Goal: Transaction & Acquisition: Purchase product/service

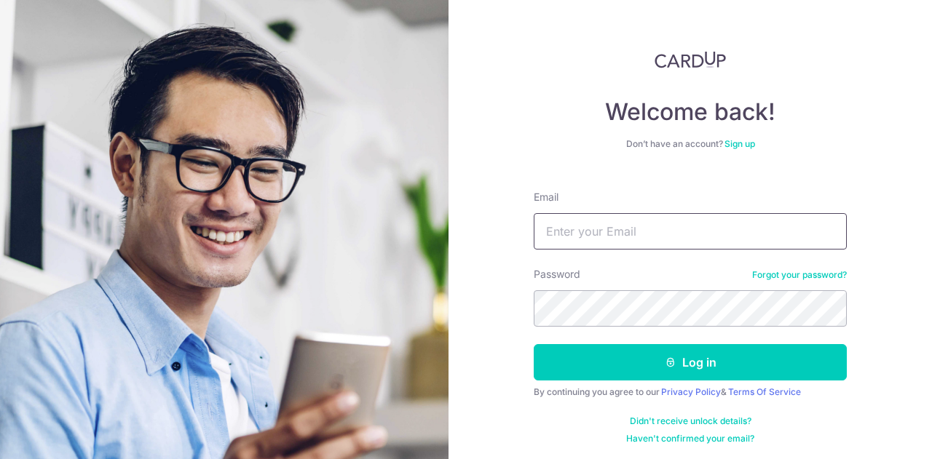
click at [614, 231] on input "Email" at bounding box center [689, 231] width 313 height 36
type input "[EMAIL_ADDRESS][DOMAIN_NAME]"
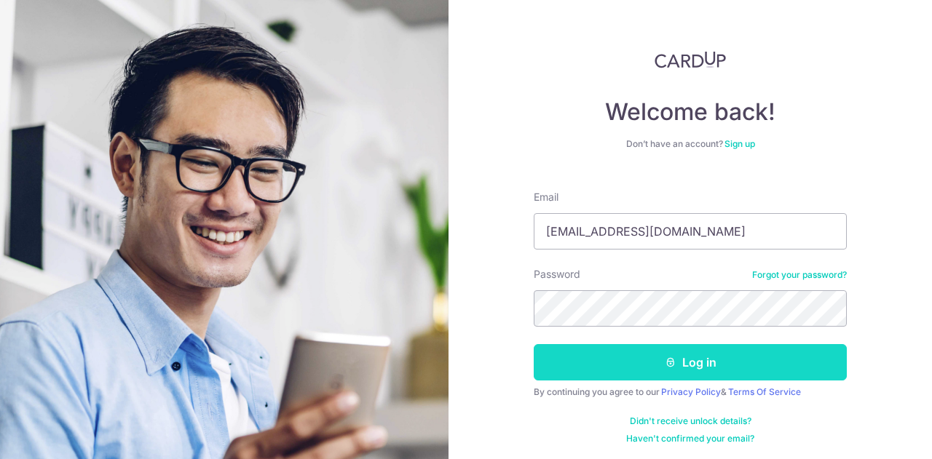
click at [677, 368] on button "Log in" at bounding box center [689, 362] width 313 height 36
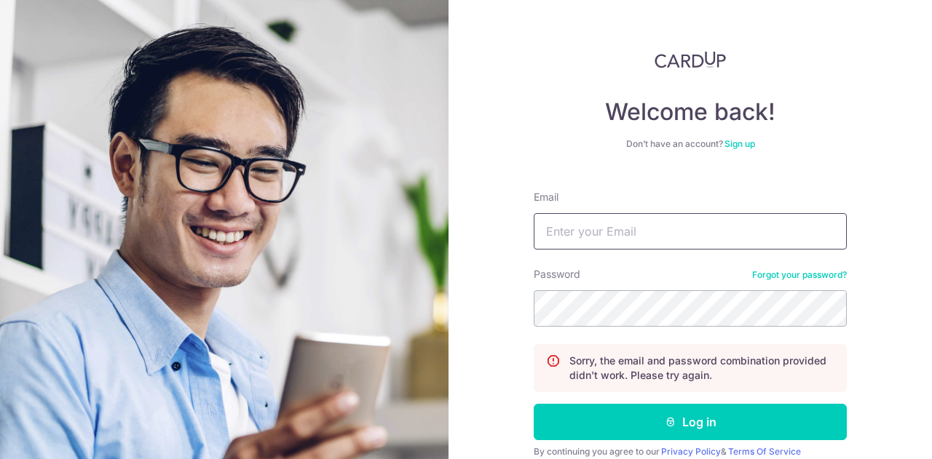
click at [690, 220] on input "Email" at bounding box center [689, 231] width 313 height 36
drag, startPoint x: 531, startPoint y: 232, endPoint x: 504, endPoint y: 232, distance: 27.7
click at [504, 232] on div "Welcome back! Don’t have an account? Sign up Email [EMAIL_ADDRESS][DOMAIN_NAME]…" at bounding box center [689, 229] width 483 height 459
type input "[EMAIL_ADDRESS][DOMAIN_NAME]"
click at [437, 232] on img at bounding box center [224, 372] width 524 height 745
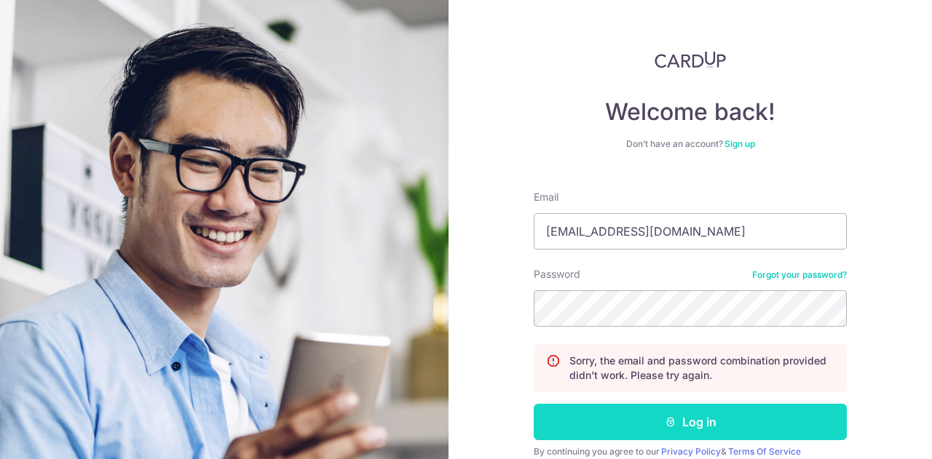
click at [680, 418] on button "Log in" at bounding box center [689, 422] width 313 height 36
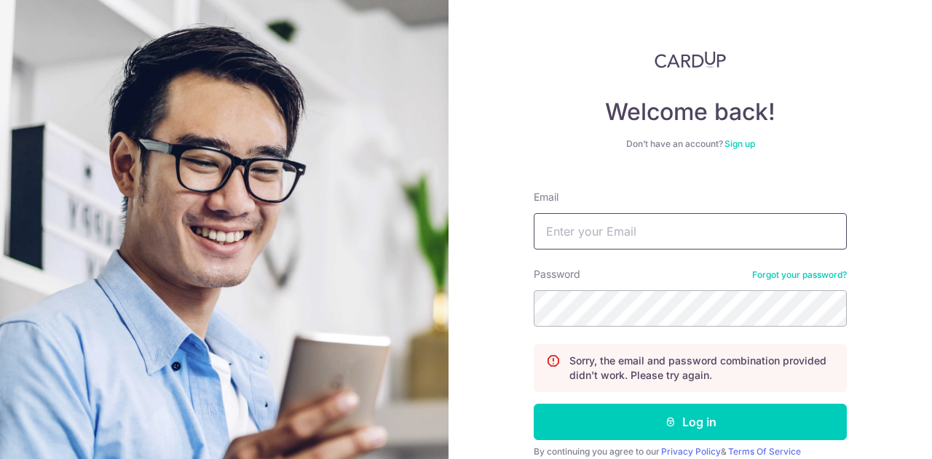
click at [640, 228] on input "Email" at bounding box center [689, 231] width 313 height 36
paste input "[EMAIL_ADDRESS][DOMAIN_NAME]"
type input "[EMAIL_ADDRESS][DOMAIN_NAME]"
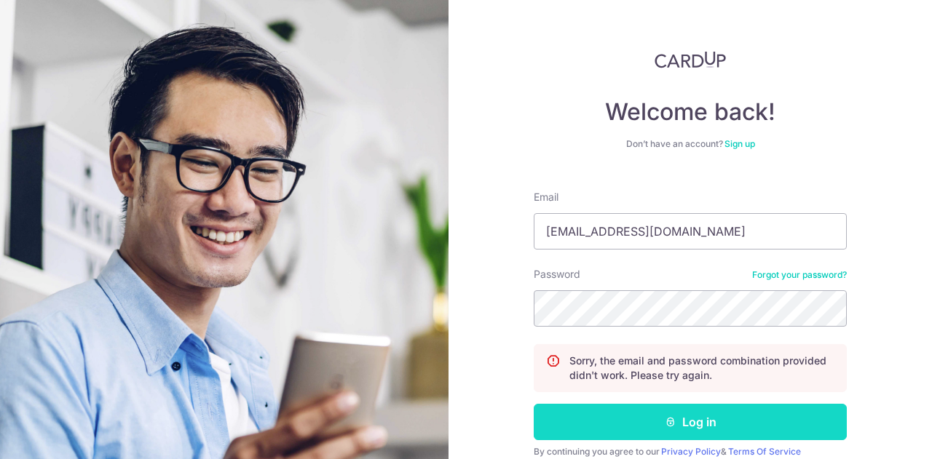
click at [672, 423] on icon "submit" at bounding box center [670, 422] width 12 height 12
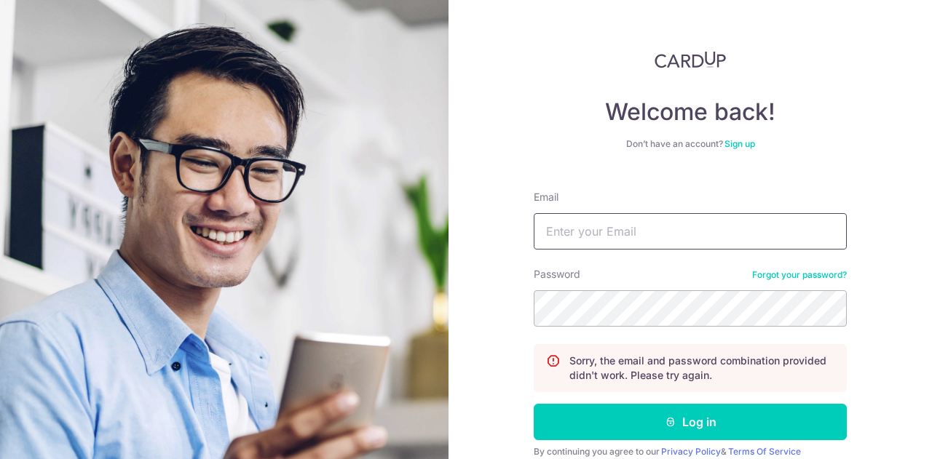
click at [656, 231] on input "Email" at bounding box center [689, 231] width 313 height 36
paste input "[EMAIL_ADDRESS][DOMAIN_NAME]"
type input "[EMAIL_ADDRESS][DOMAIN_NAME]"
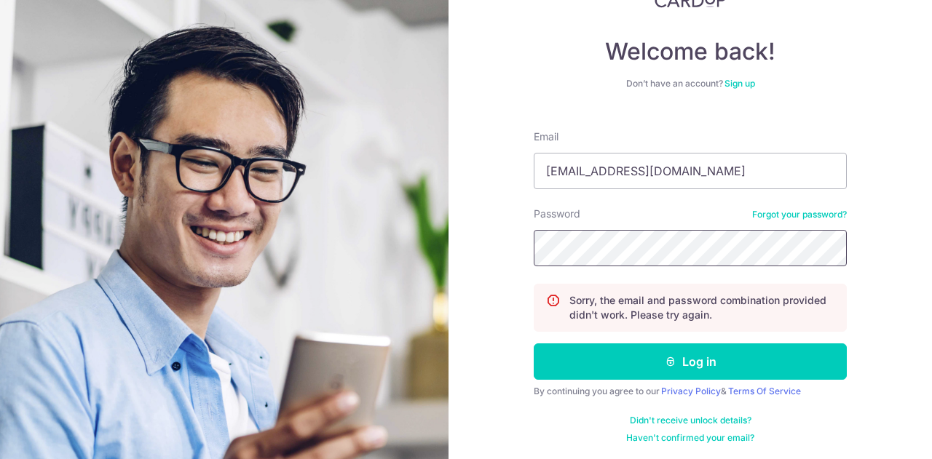
scroll to position [61, 0]
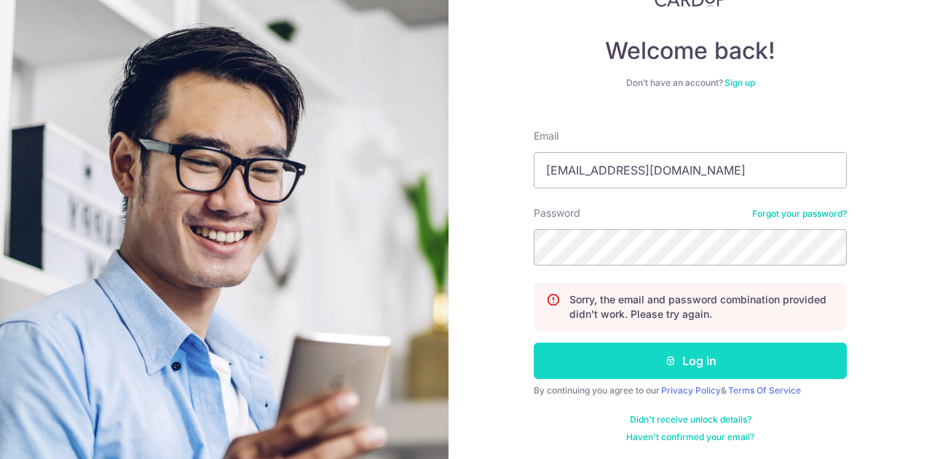
click at [676, 349] on button "Log in" at bounding box center [689, 361] width 313 height 36
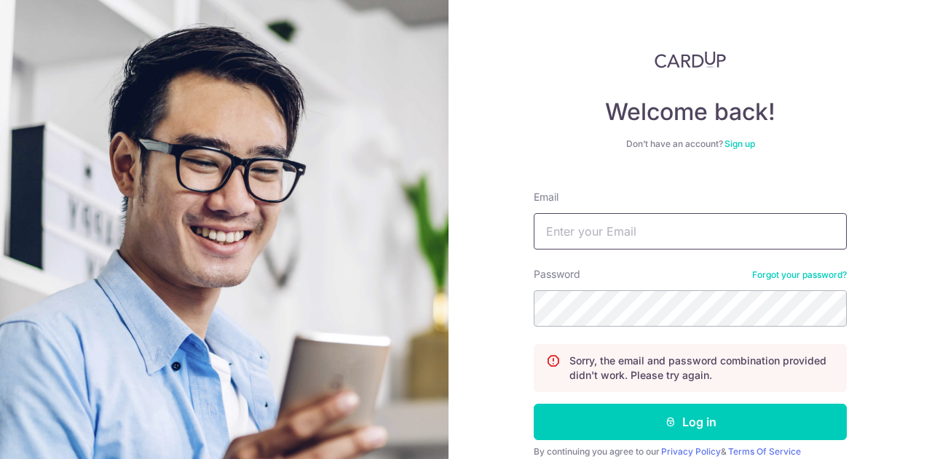
click at [669, 244] on input "Email" at bounding box center [689, 231] width 313 height 36
paste input "[EMAIL_ADDRESS][DOMAIN_NAME]"
type input "[EMAIL_ADDRESS][DOMAIN_NAME]"
click at [814, 271] on link "Forgot your password?" at bounding box center [799, 275] width 95 height 12
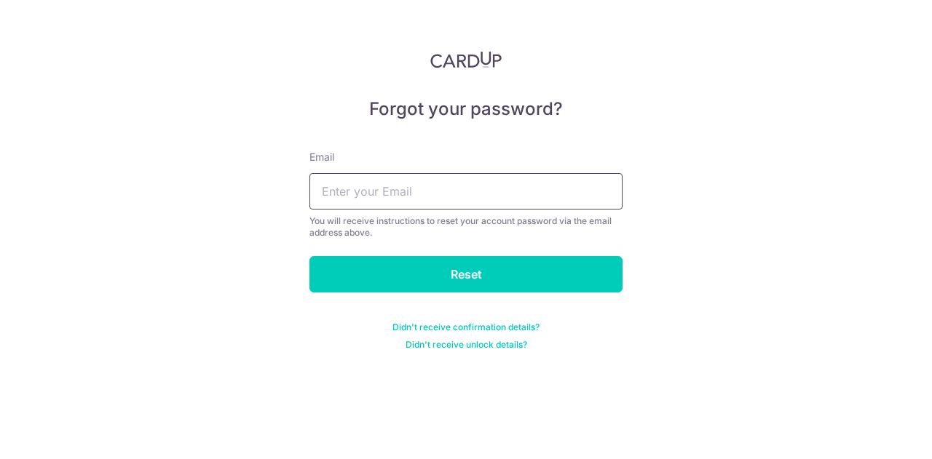
click at [536, 198] on input "text" at bounding box center [465, 191] width 313 height 36
paste input "[EMAIL_ADDRESS][DOMAIN_NAME]"
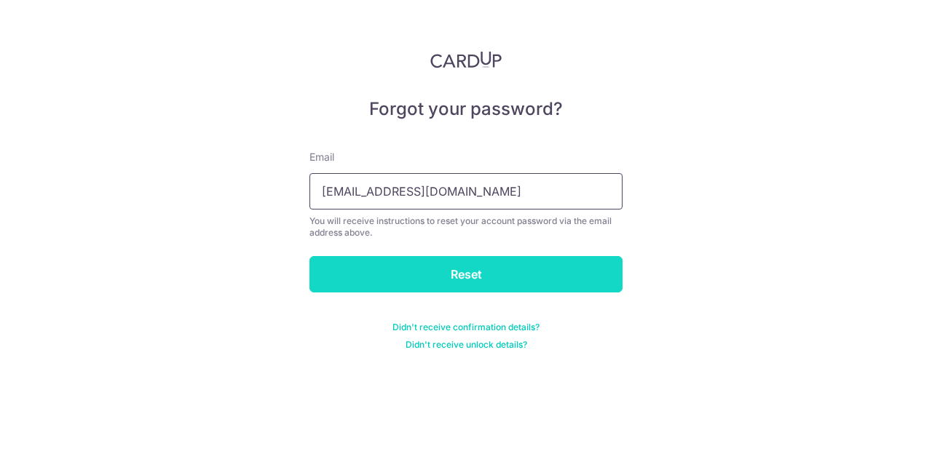
type input "[EMAIL_ADDRESS][DOMAIN_NAME]"
click at [515, 278] on input "Reset" at bounding box center [465, 274] width 313 height 36
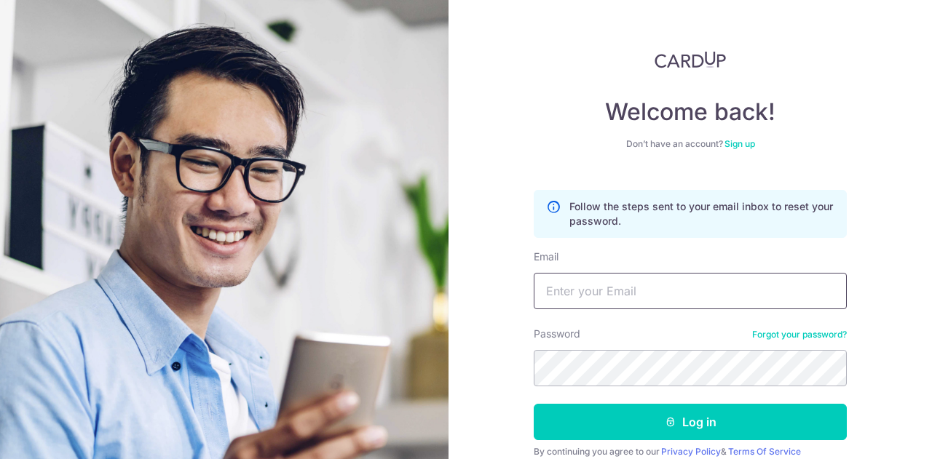
click at [664, 298] on input "Email" at bounding box center [689, 291] width 313 height 36
paste input "[EMAIL_ADDRESS][DOMAIN_NAME]"
type input "[EMAIL_ADDRESS][DOMAIN_NAME]"
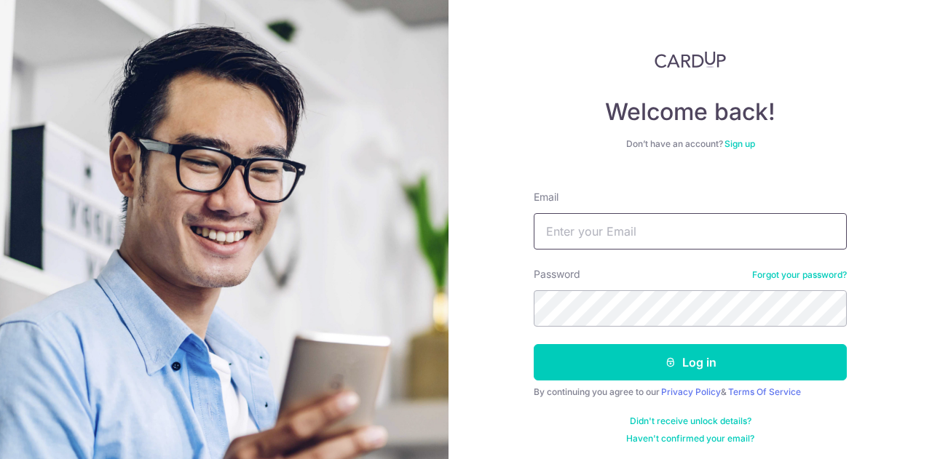
click at [726, 232] on input "Email" at bounding box center [689, 231] width 313 height 36
paste input "[EMAIL_ADDRESS][DOMAIN_NAME]"
type input "[EMAIL_ADDRESS][DOMAIN_NAME]"
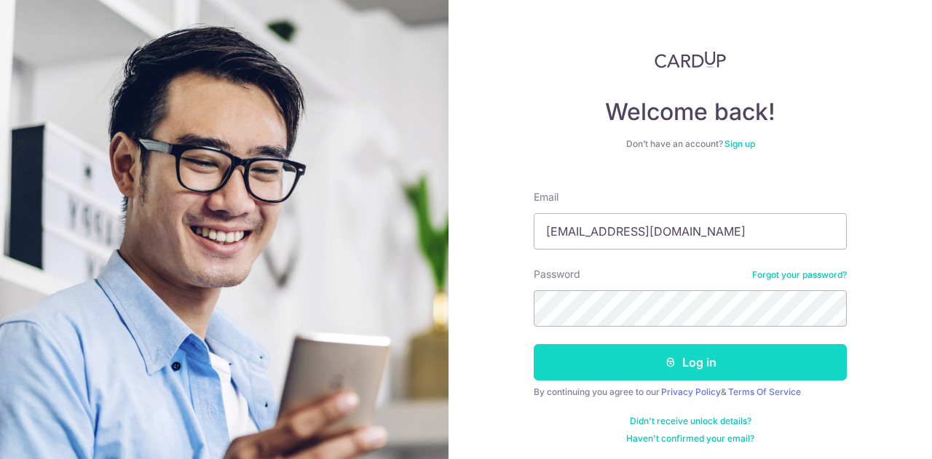
click at [719, 365] on button "Log in" at bounding box center [689, 362] width 313 height 36
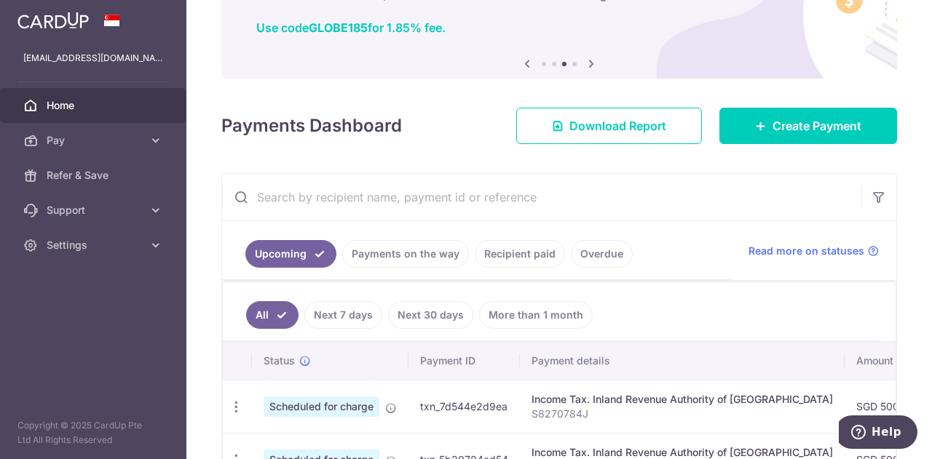
scroll to position [55, 0]
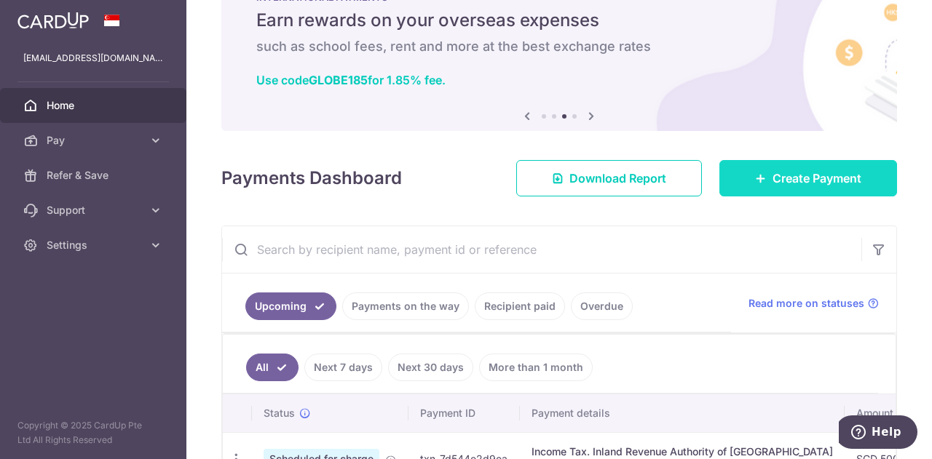
click at [835, 183] on span "Create Payment" at bounding box center [816, 178] width 89 height 17
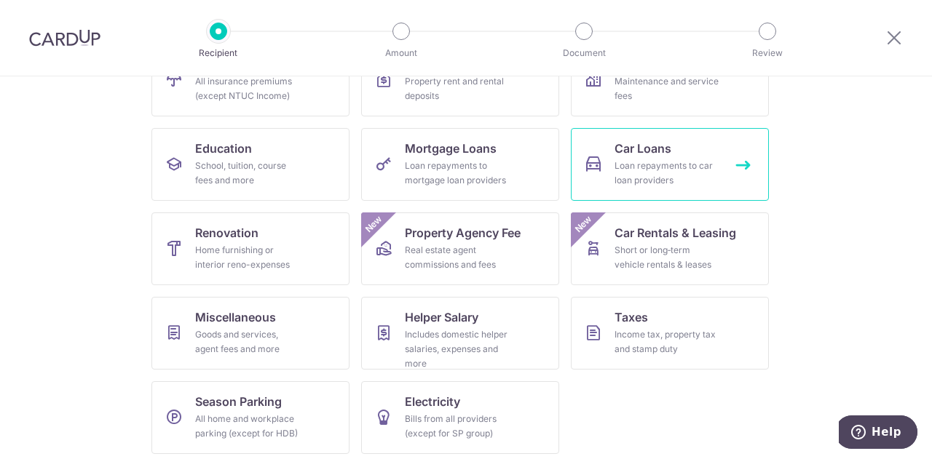
scroll to position [191, 0]
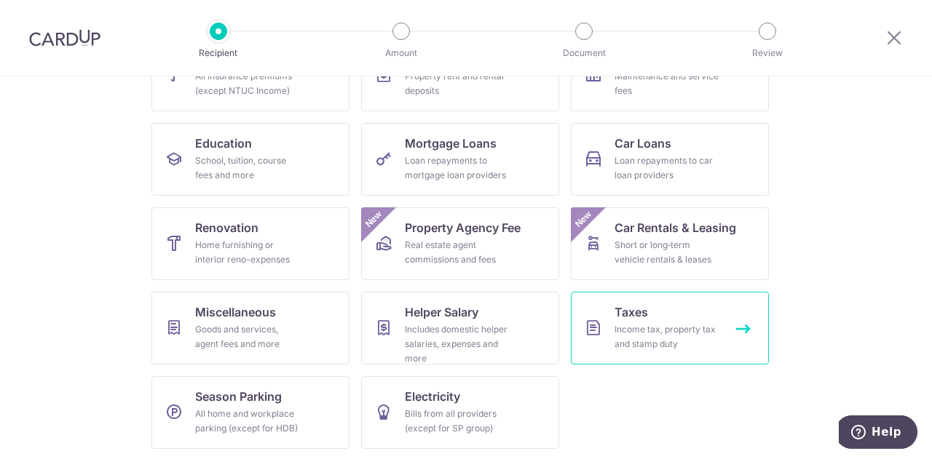
click at [653, 328] on div "Income tax, property tax and stamp duty" at bounding box center [666, 336] width 105 height 29
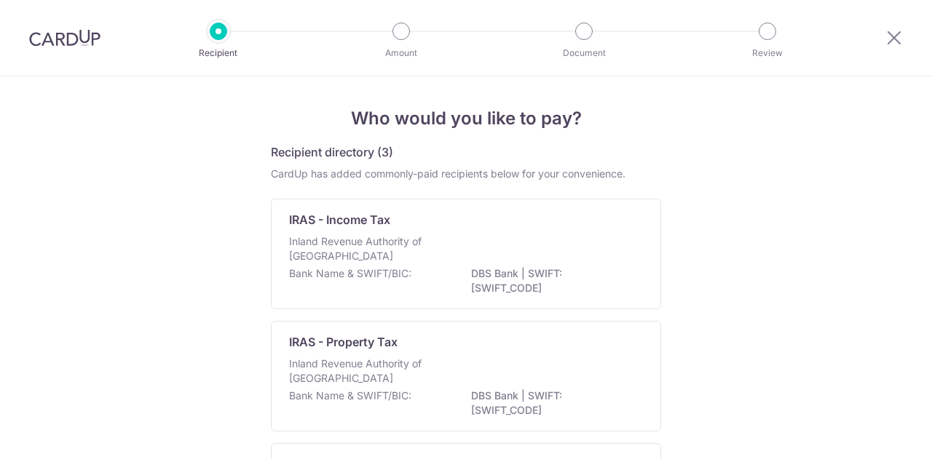
scroll to position [73, 0]
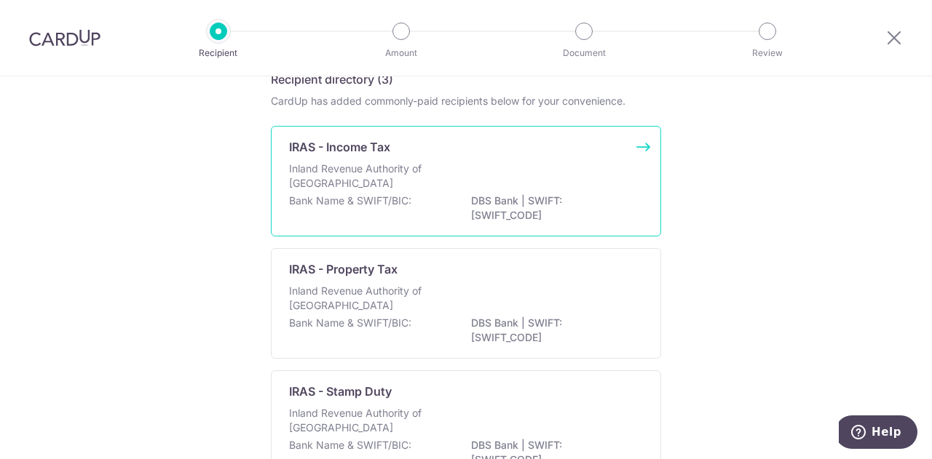
click at [524, 188] on div "Inland Revenue Authority of Singapore" at bounding box center [466, 178] width 354 height 32
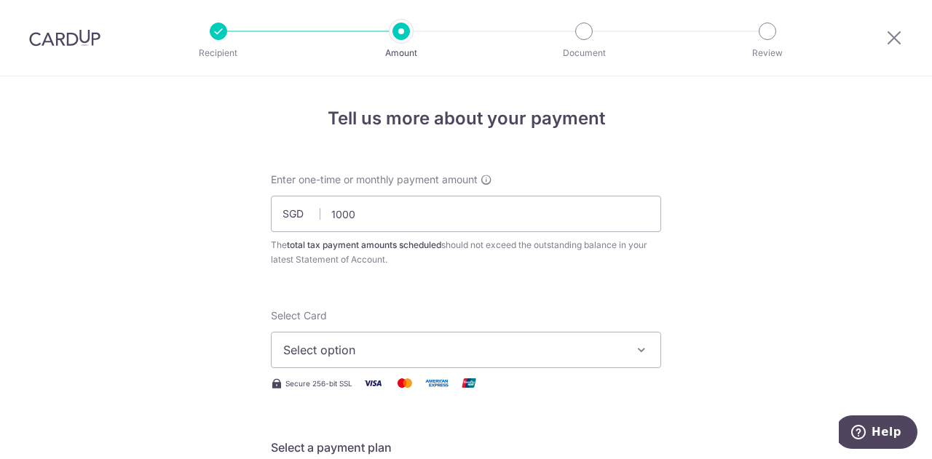
type input "1,000.00"
click at [547, 357] on span "Select option" at bounding box center [452, 349] width 339 height 17
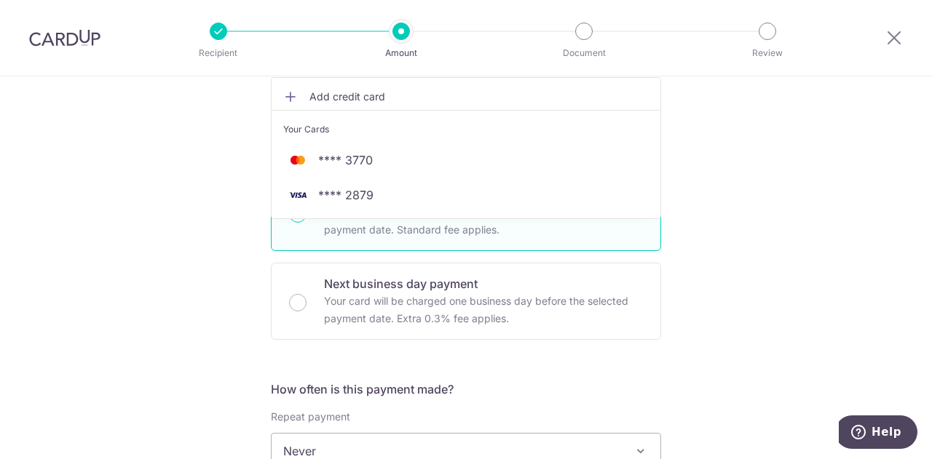
scroll to position [295, 0]
click at [683, 307] on div "Tell us more about your payment Enter one-time or monthly payment amount SGD 1,…" at bounding box center [466, 456] width 932 height 1351
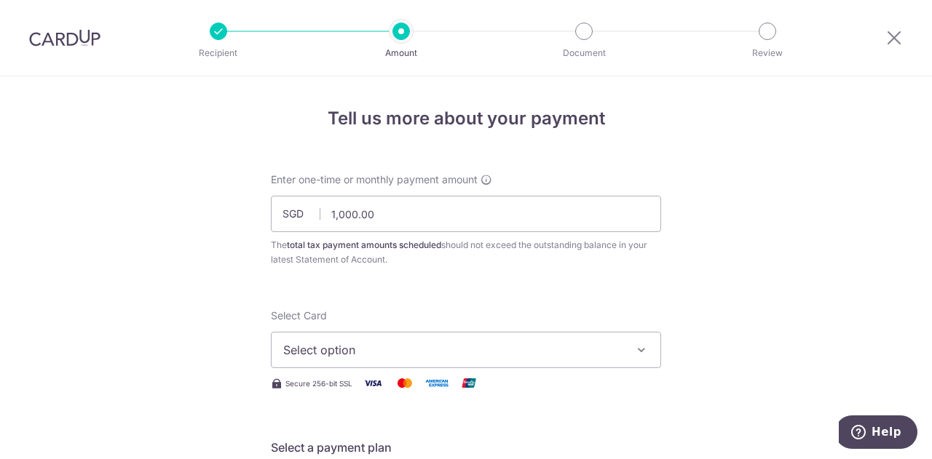
scroll to position [0, 0]
click at [576, 338] on button "Select option" at bounding box center [466, 350] width 390 height 36
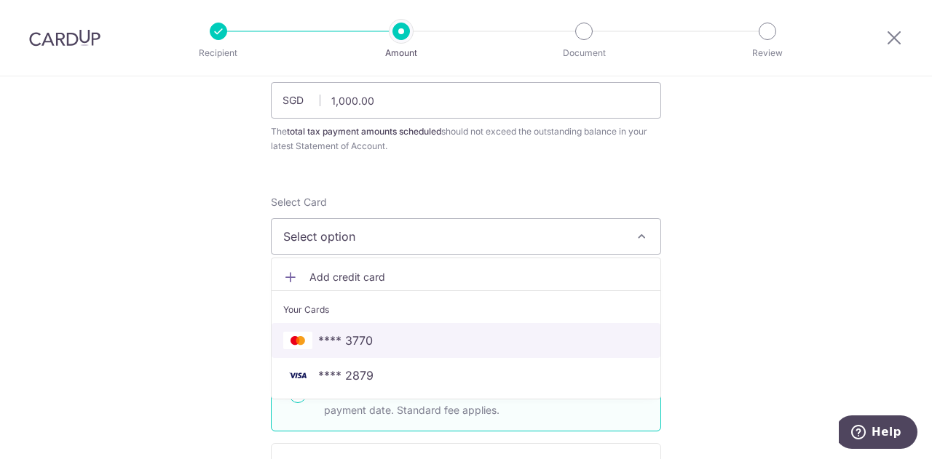
scroll to position [135, 0]
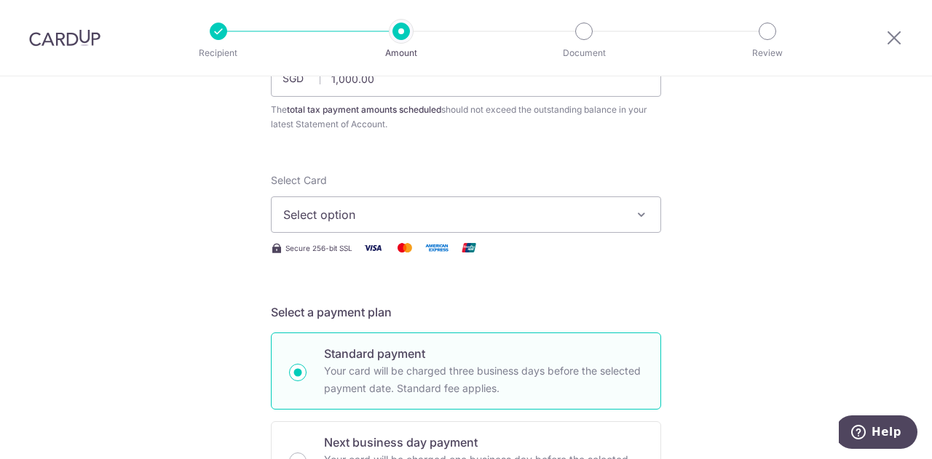
click at [636, 211] on icon "button" at bounding box center [641, 214] width 15 height 15
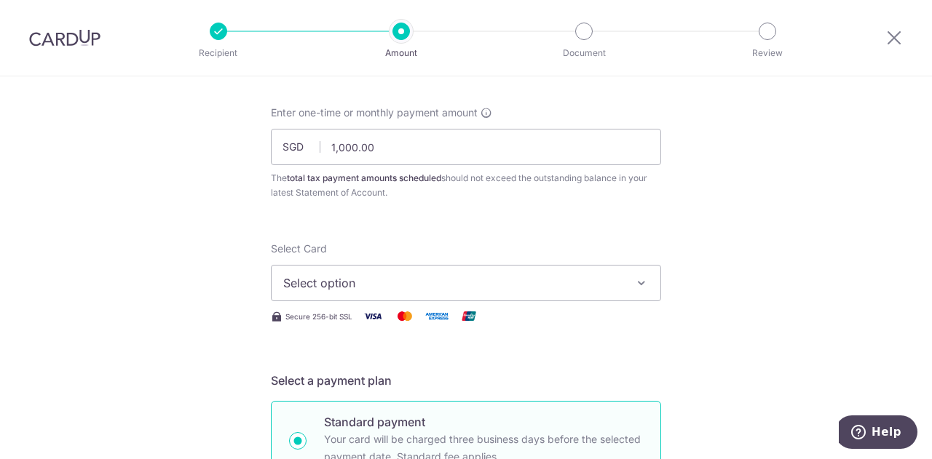
scroll to position [73, 0]
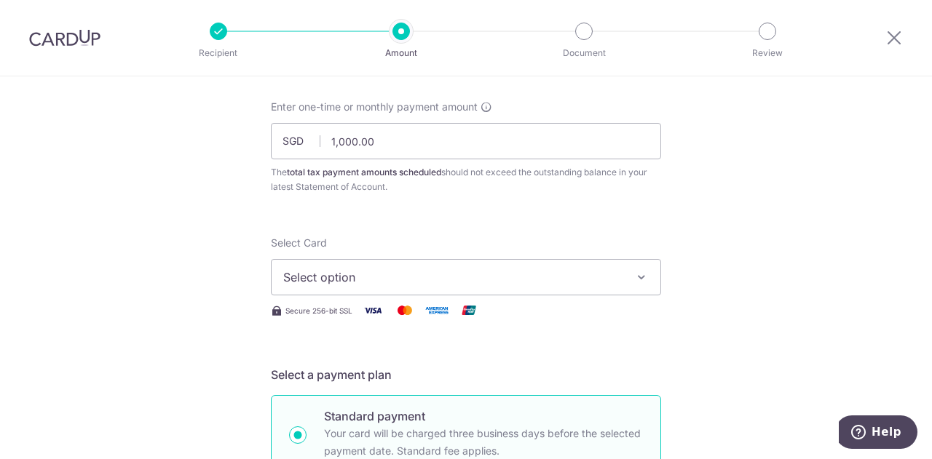
click at [87, 37] on img at bounding box center [64, 37] width 71 height 17
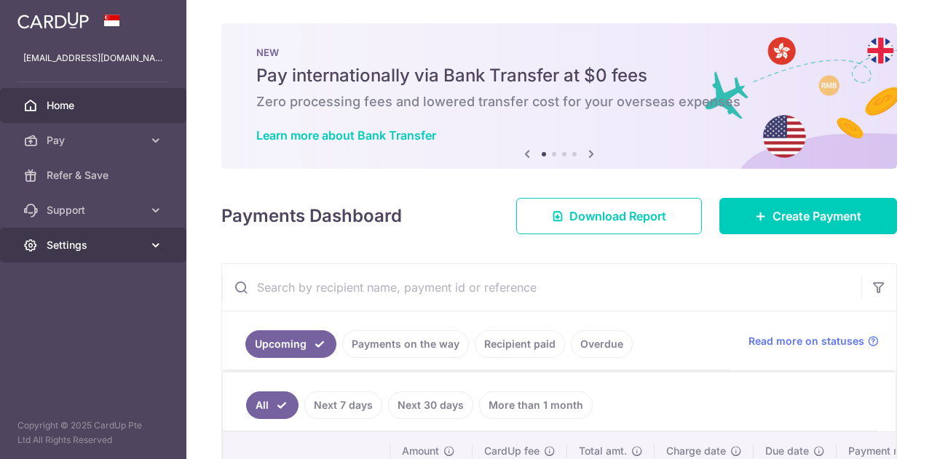
click at [109, 237] on link "Settings" at bounding box center [93, 245] width 186 height 35
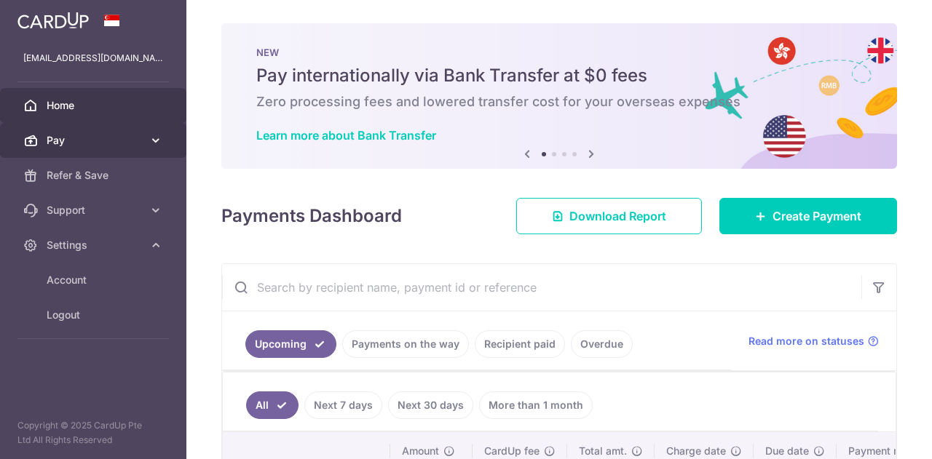
click at [116, 143] on span "Pay" at bounding box center [95, 140] width 96 height 15
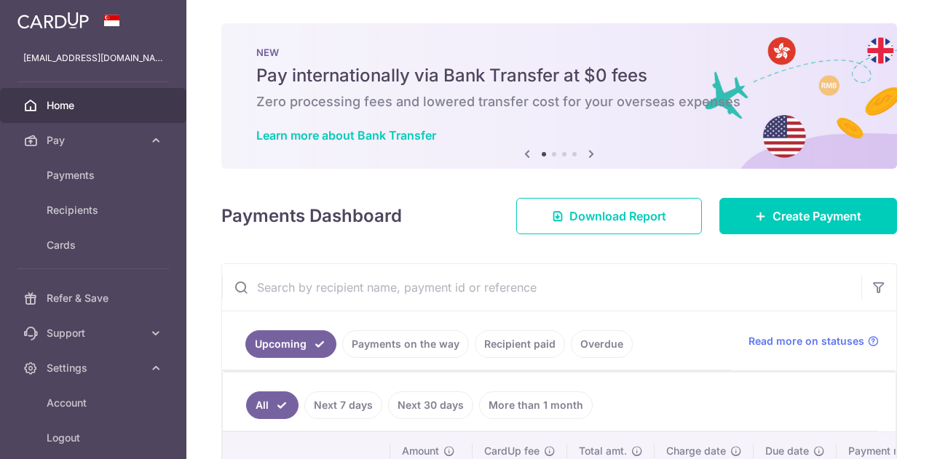
click at [113, 105] on span "Home" at bounding box center [95, 105] width 96 height 15
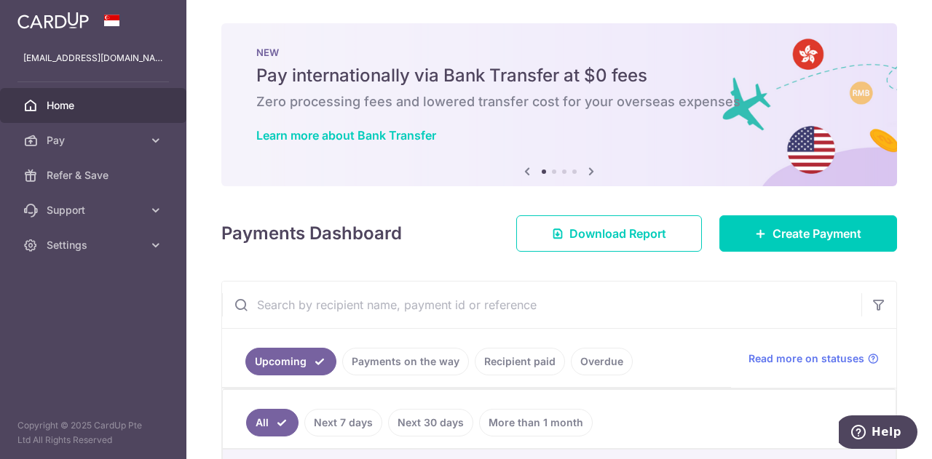
click at [34, 15] on img at bounding box center [52, 20] width 71 height 17
